Goal: Navigation & Orientation: Understand site structure

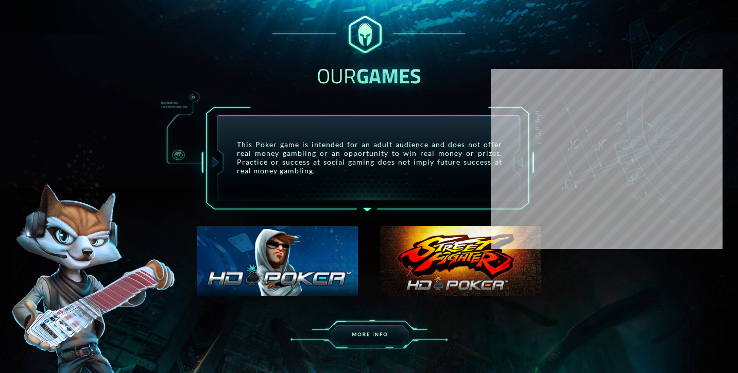
scroll to position [559, 0]
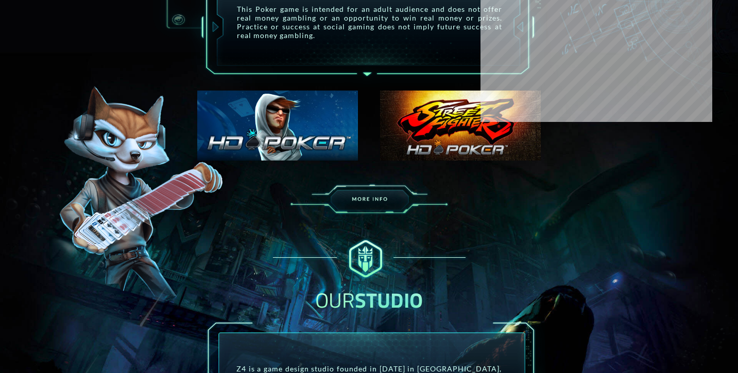
click at [297, 128] on img at bounding box center [277, 126] width 161 height 71
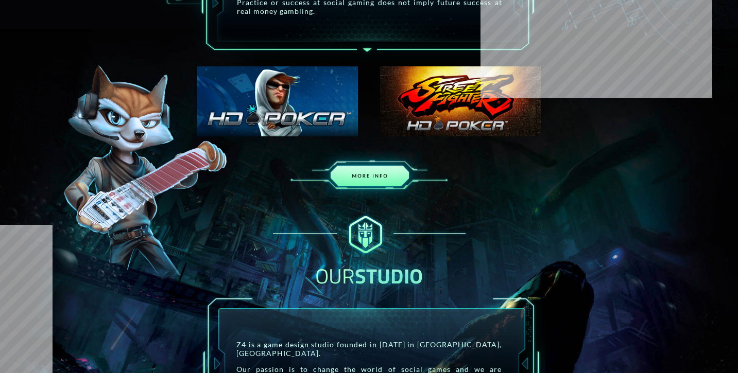
scroll to position [624, 0]
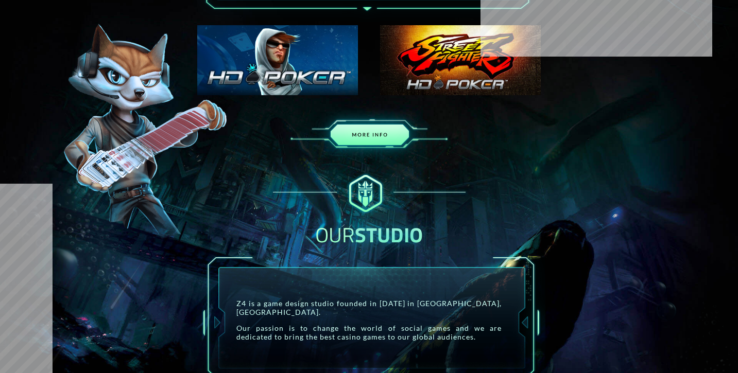
click at [361, 138] on img at bounding box center [369, 132] width 180 height 61
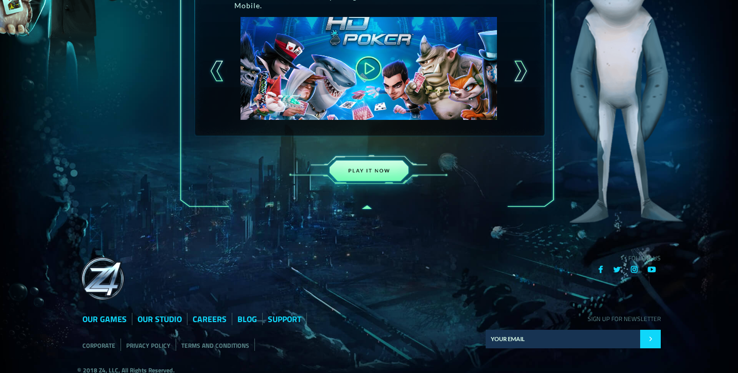
scroll to position [425, 0]
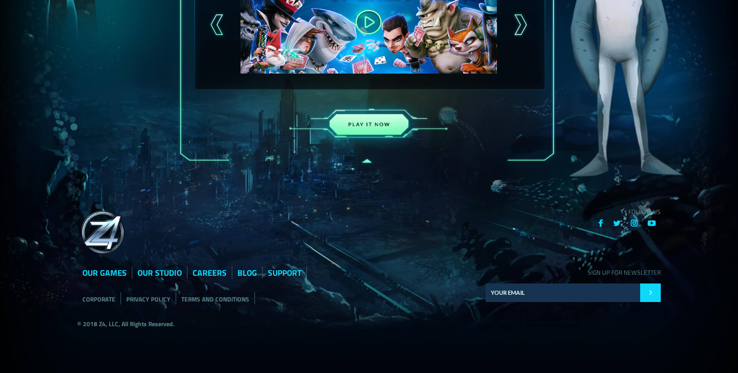
click at [366, 129] on img at bounding box center [369, 125] width 180 height 62
click at [248, 276] on link "BLOG" at bounding box center [247, 273] width 20 height 12
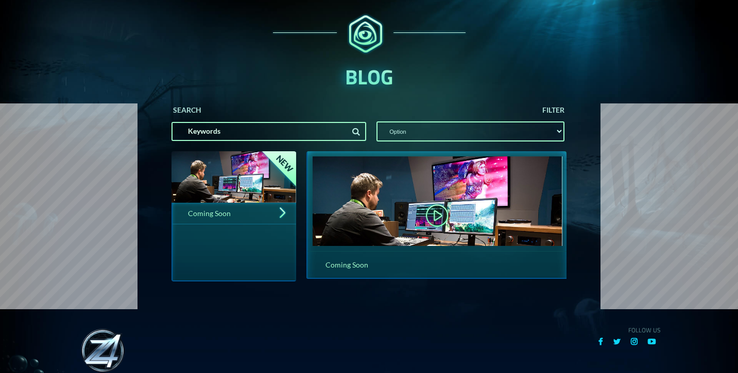
scroll to position [199, 0]
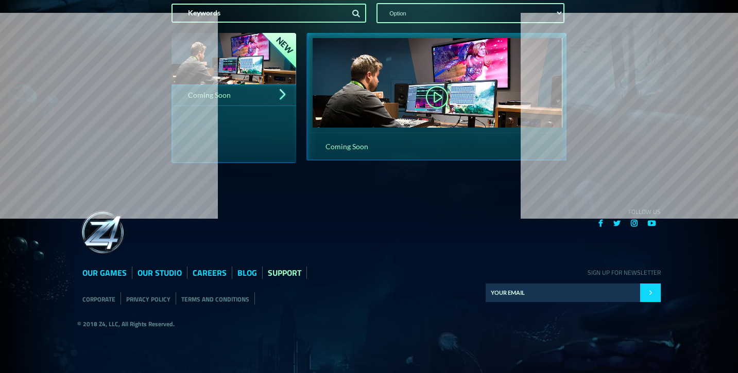
click at [283, 276] on link "SUPPORT" at bounding box center [284, 273] width 33 height 12
click at [109, 272] on link "OUR GAMES" at bounding box center [104, 273] width 44 height 12
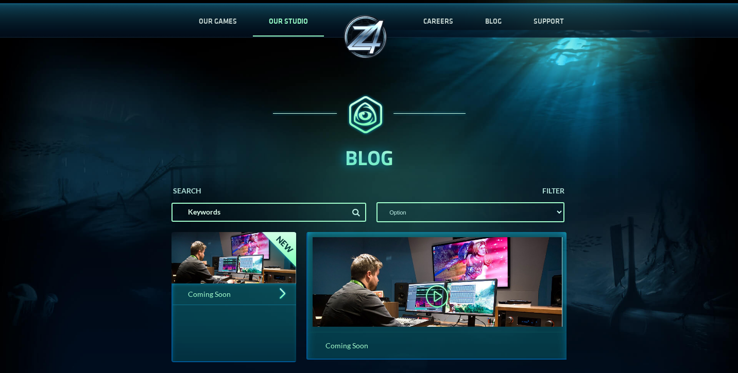
click at [276, 22] on link "OUR STUDIO" at bounding box center [288, 21] width 71 height 34
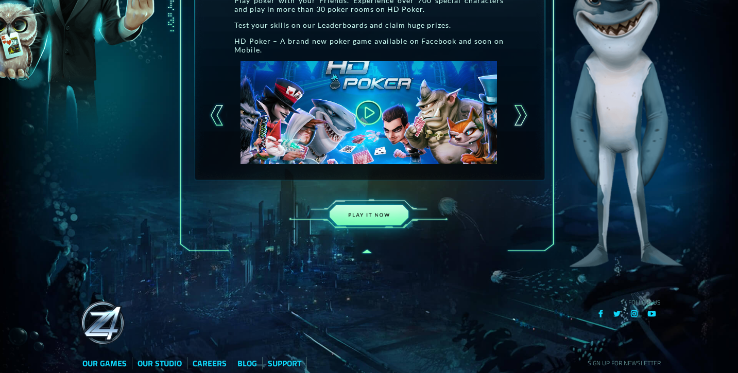
scroll to position [425, 0]
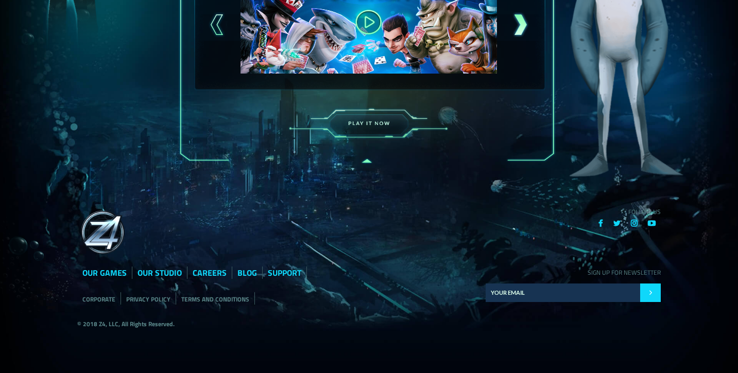
click at [514, 33] on div at bounding box center [520, 25] width 18 height 26
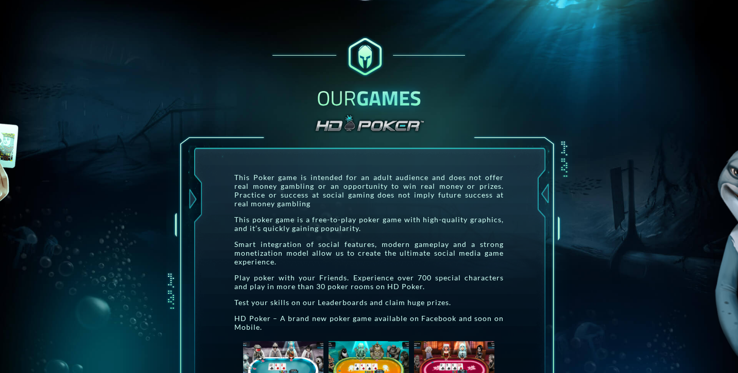
scroll to position [0, 0]
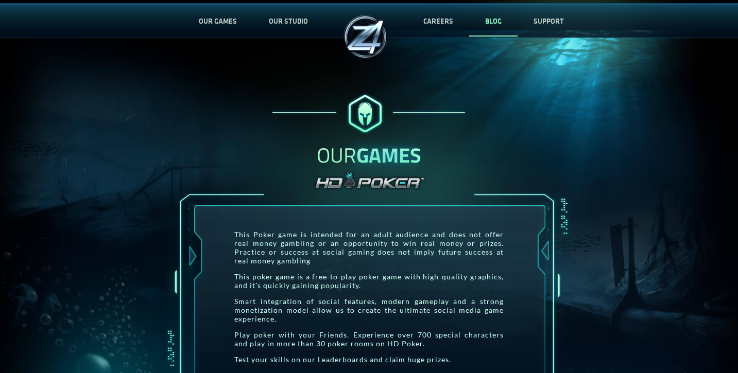
click at [495, 13] on link "BLOG" at bounding box center [493, 21] width 48 height 34
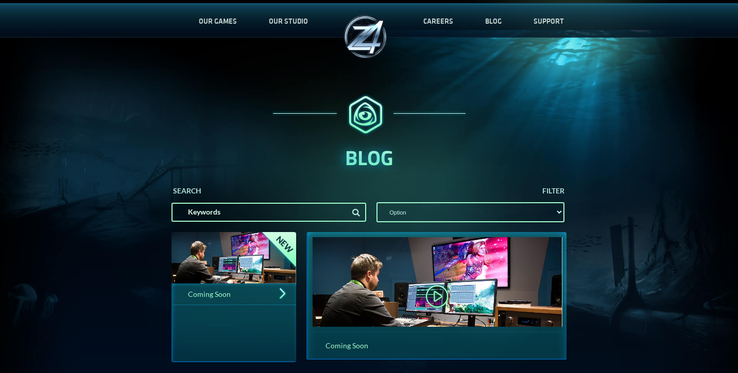
click at [248, 294] on h1 "Coming Soon" at bounding box center [234, 295] width 125 height 22
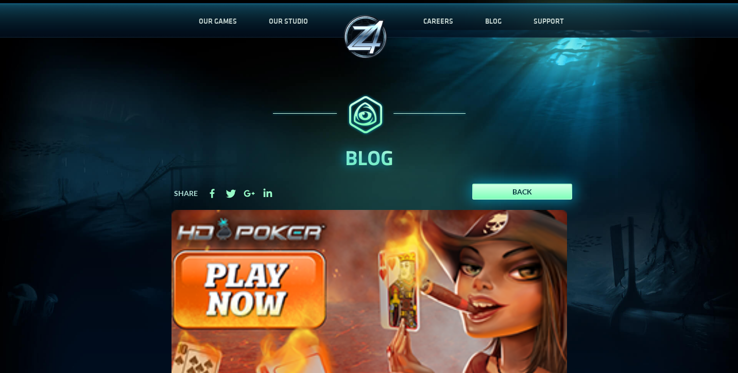
click at [494, 194] on link "BACK" at bounding box center [522, 192] width 100 height 16
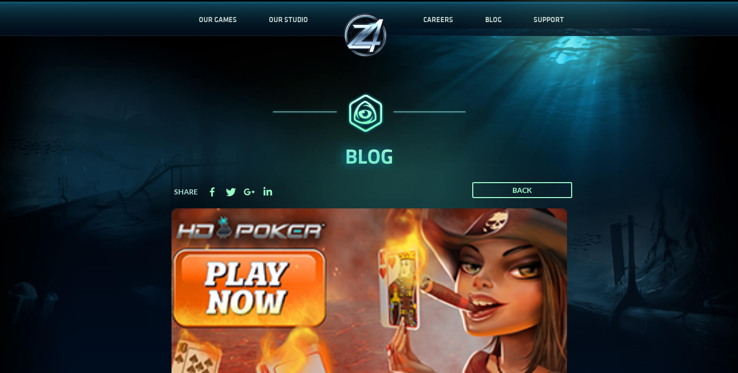
scroll to position [1, 0]
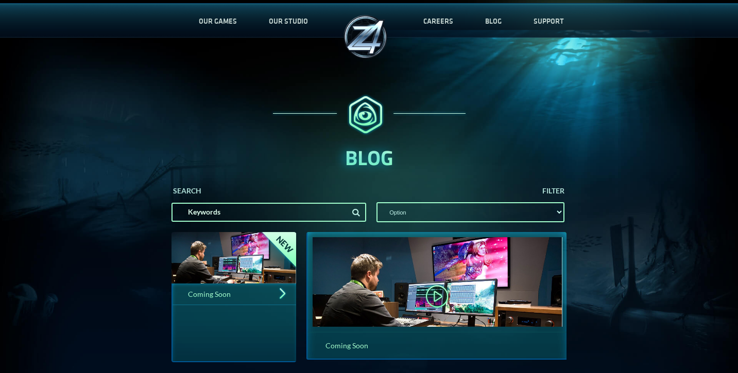
click at [444, 216] on select "Option" at bounding box center [470, 212] width 188 height 20
click at [332, 215] on input "text" at bounding box center [268, 212] width 195 height 19
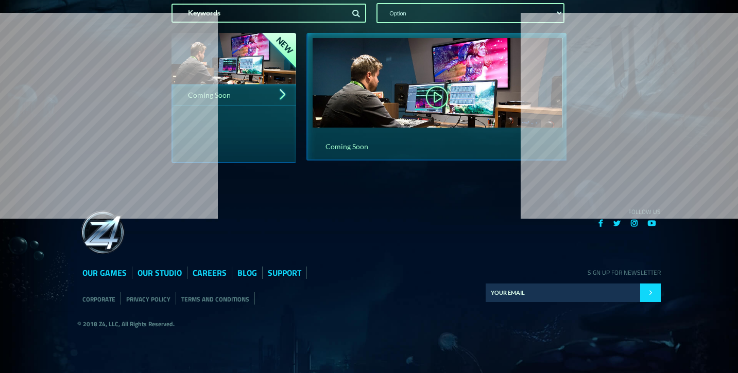
scroll to position [197, 0]
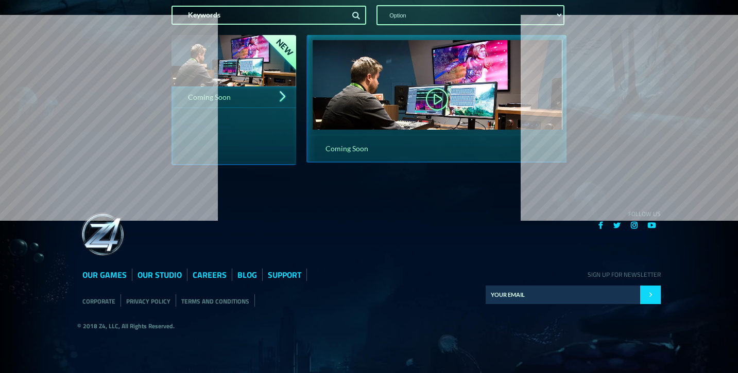
click at [447, 11] on select "Option" at bounding box center [470, 15] width 188 height 20
click at [376, 5] on select "Option" at bounding box center [470, 15] width 188 height 20
click at [418, 19] on select "Option" at bounding box center [470, 15] width 188 height 20
click at [300, 15] on input "text" at bounding box center [268, 15] width 195 height 19
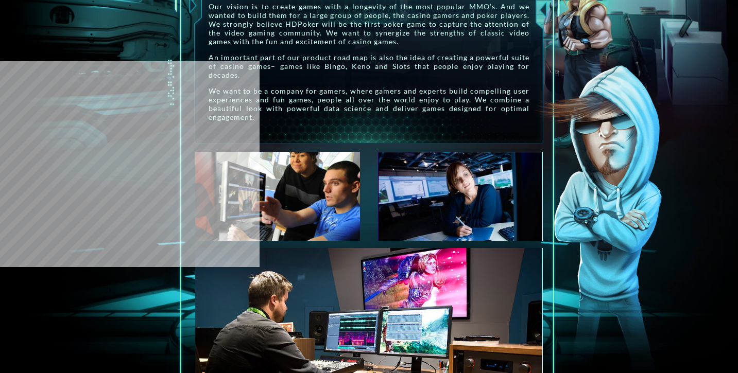
scroll to position [266, 0]
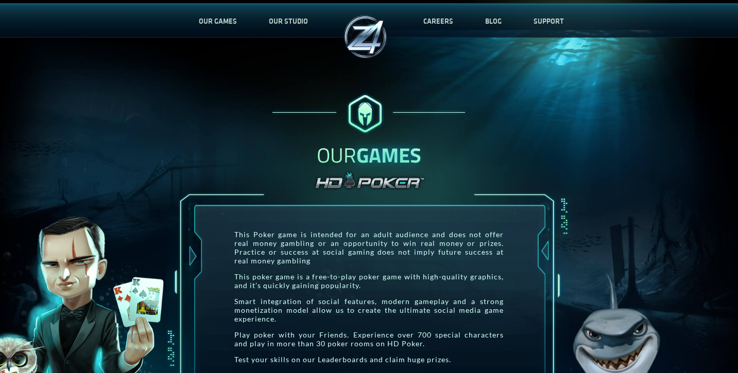
scroll to position [425, 0]
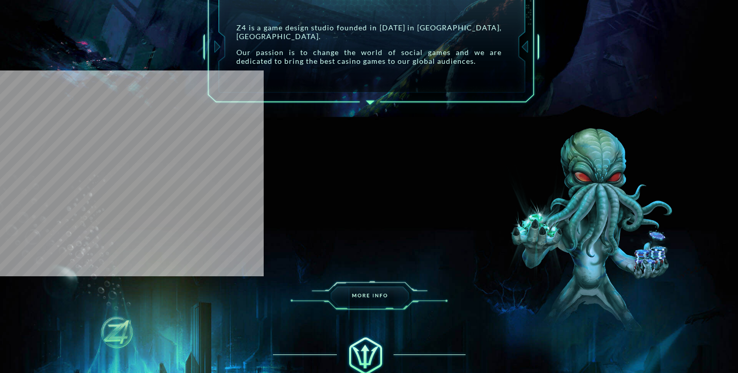
scroll to position [1112, 0]
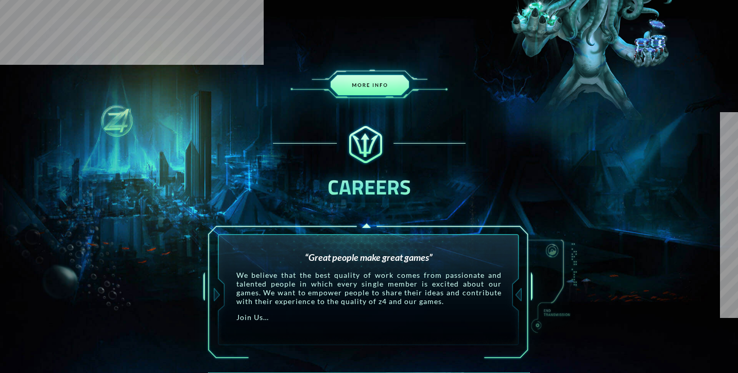
click at [362, 94] on img at bounding box center [369, 83] width 180 height 61
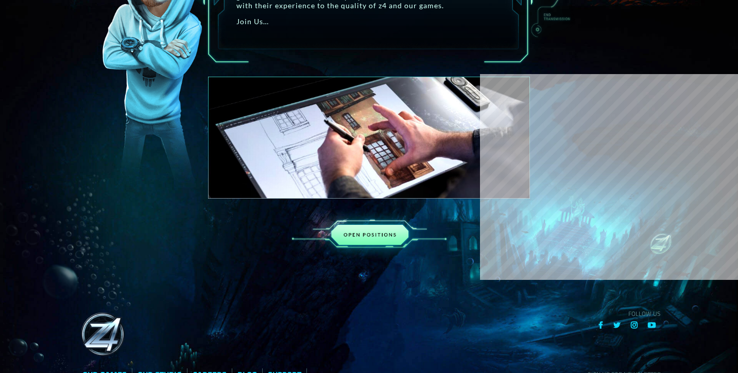
scroll to position [1519, 0]
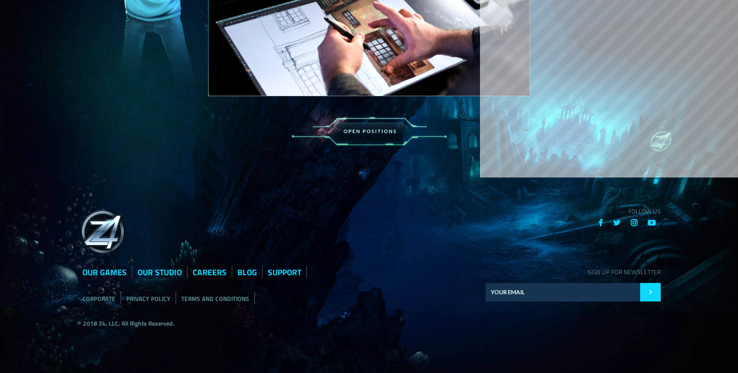
click at [277, 224] on div at bounding box center [223, 233] width 292 height 55
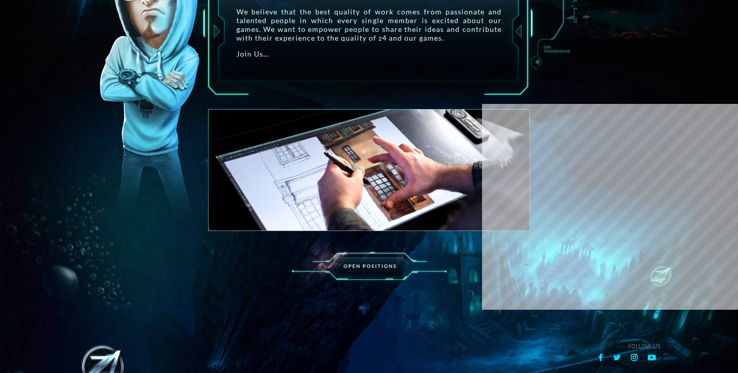
scroll to position [1453, 0]
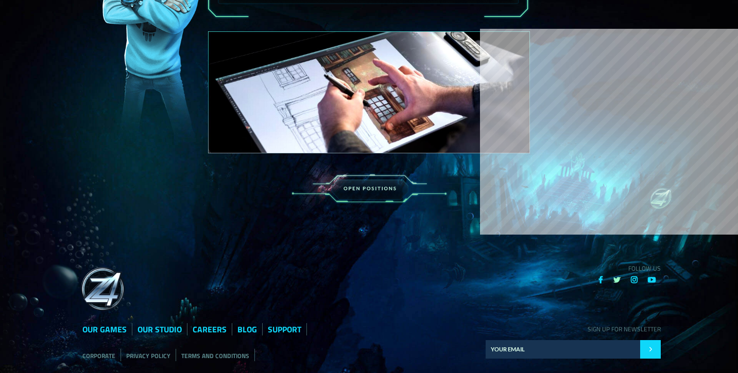
click at [616, 284] on icon at bounding box center [616, 280] width 7 height 8
click at [407, 250] on footer "FOLLOW US OUR GAMES OUR STUDIO CAREERS BLOG SUPPORT CORPORATE PRIVACY POLICY TE…" at bounding box center [368, 327] width 729 height 201
click at [100, 303] on img at bounding box center [102, 289] width 51 height 51
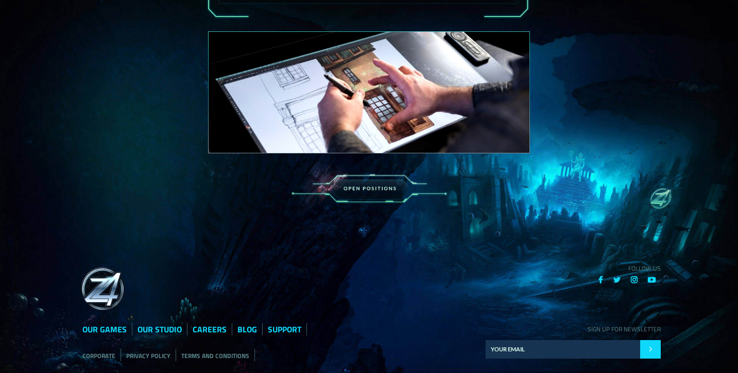
scroll to position [0, 0]
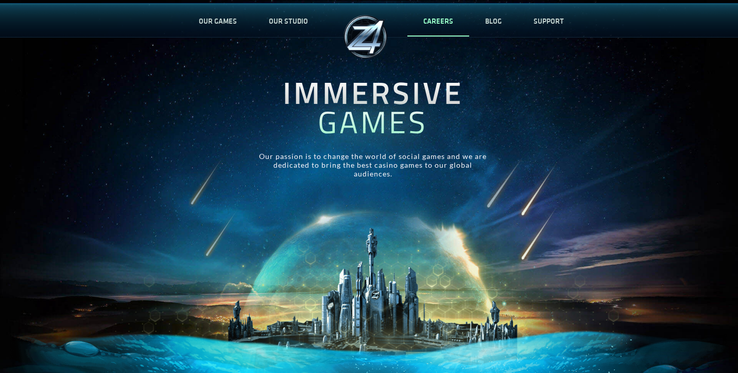
click at [441, 23] on link "CAREERS" at bounding box center [438, 21] width 62 height 34
click at [127, 73] on div "IMMERSIVE GAMES Our passion is to change the world of social games and we are d…" at bounding box center [373, 128] width 738 height 174
click at [291, 18] on link "OUR STUDIO" at bounding box center [288, 21] width 71 height 34
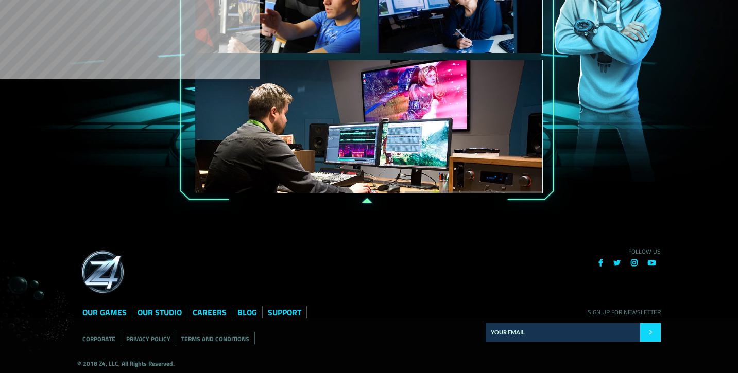
scroll to position [506, 0]
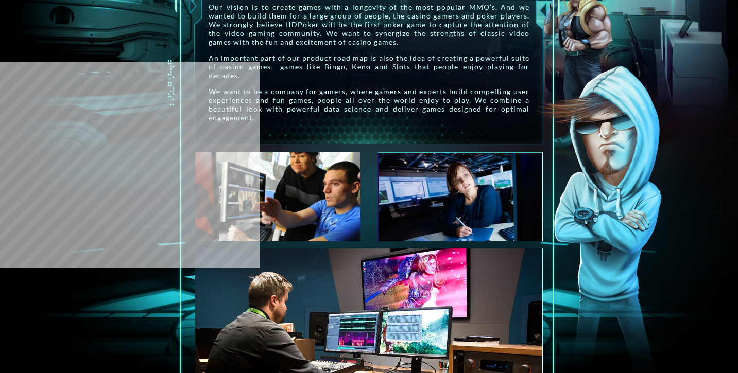
scroll to position [508, 0]
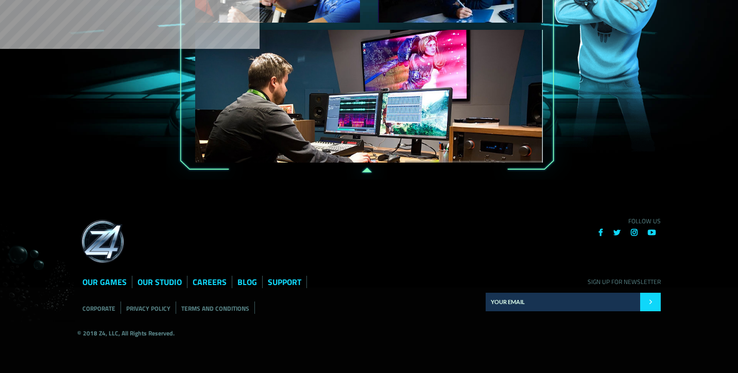
click at [350, 135] on img at bounding box center [368, 96] width 347 height 133
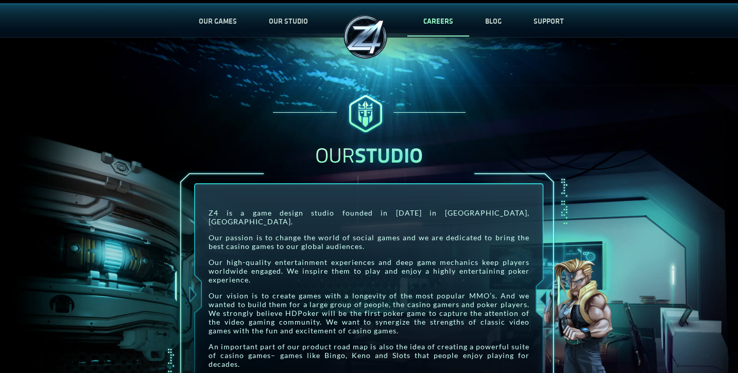
click at [429, 20] on link "CAREERS" at bounding box center [438, 21] width 62 height 34
